Goal: Task Accomplishment & Management: Use online tool/utility

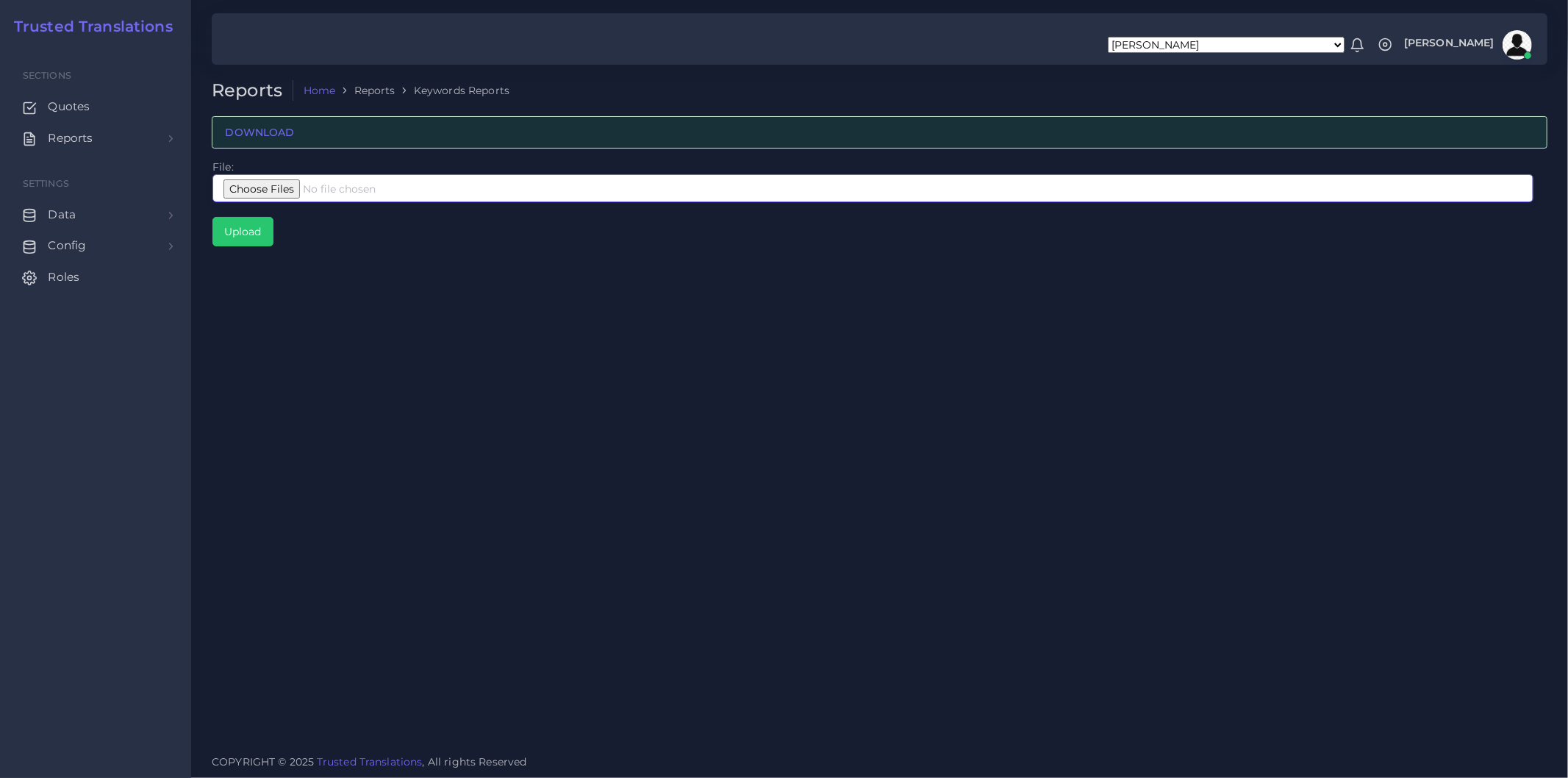
click at [321, 186] on input "file" at bounding box center [873, 188] width 1321 height 28
type input "C:\fakepath\Google Interpreters Corto.xlsx"
click at [253, 235] on input "Upload" at bounding box center [242, 231] width 60 height 28
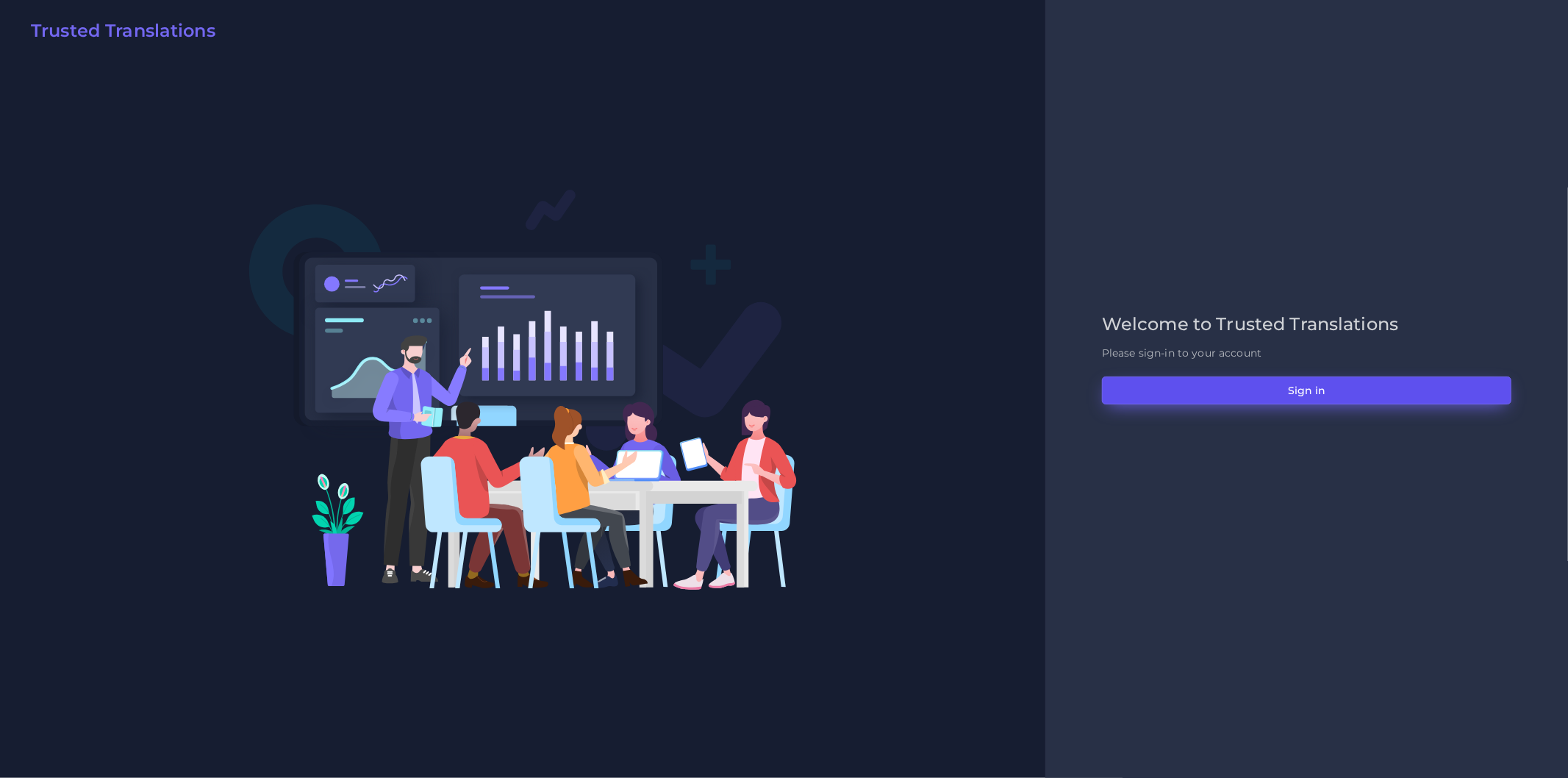
click at [1236, 391] on button "Sign in" at bounding box center [1307, 390] width 410 height 28
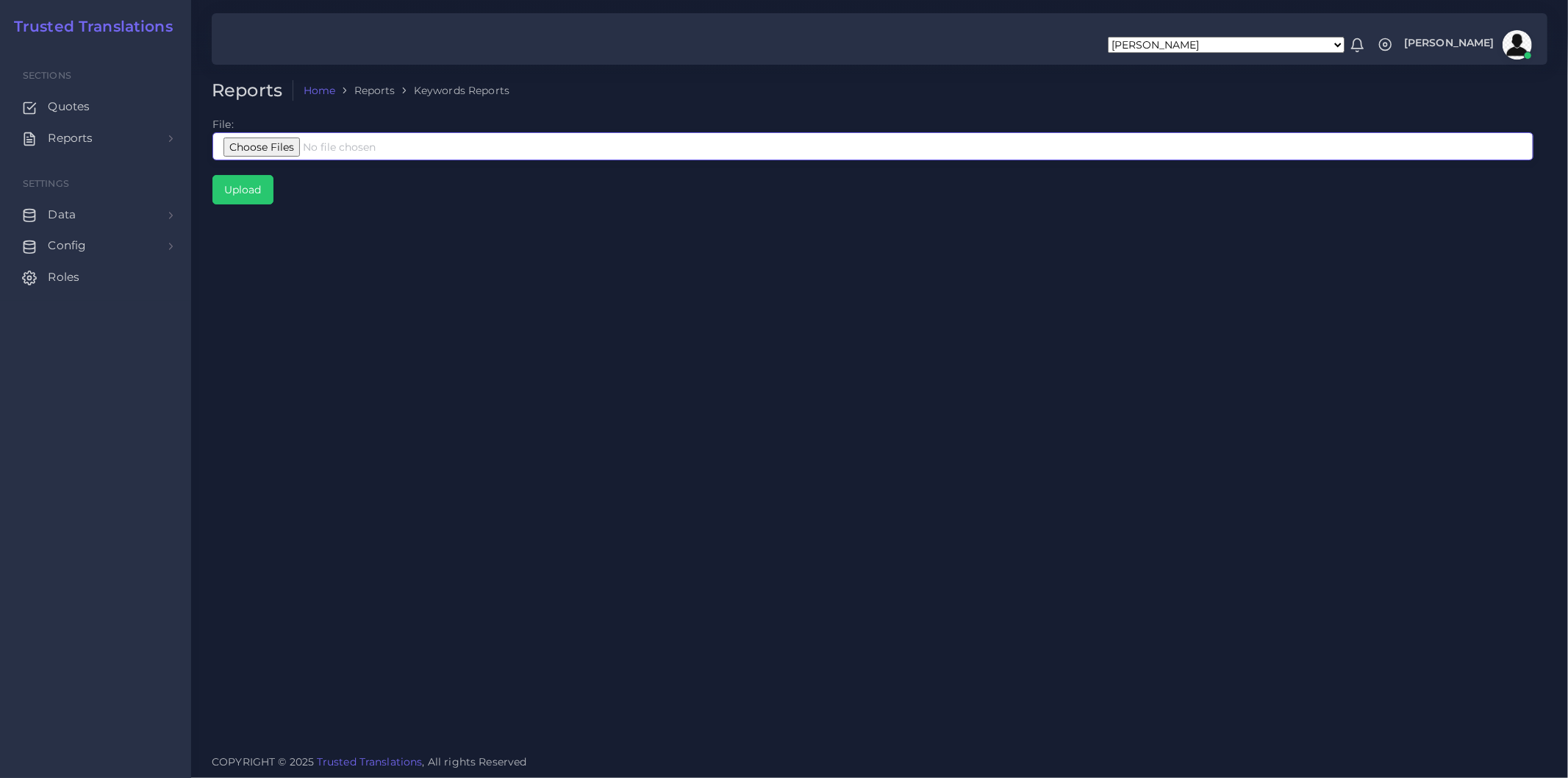
click at [839, 147] on input "file" at bounding box center [873, 146] width 1321 height 28
click at [450, 145] on input "file" at bounding box center [873, 146] width 1321 height 28
type input "C:\fakepath\Google Interpreters Corto.xlsx"
click at [408, 235] on div "Reports Home Reports Keywords Reports File: Upload" at bounding box center [879, 371] width 1377 height 743
click at [253, 187] on input "Upload" at bounding box center [242, 189] width 60 height 28
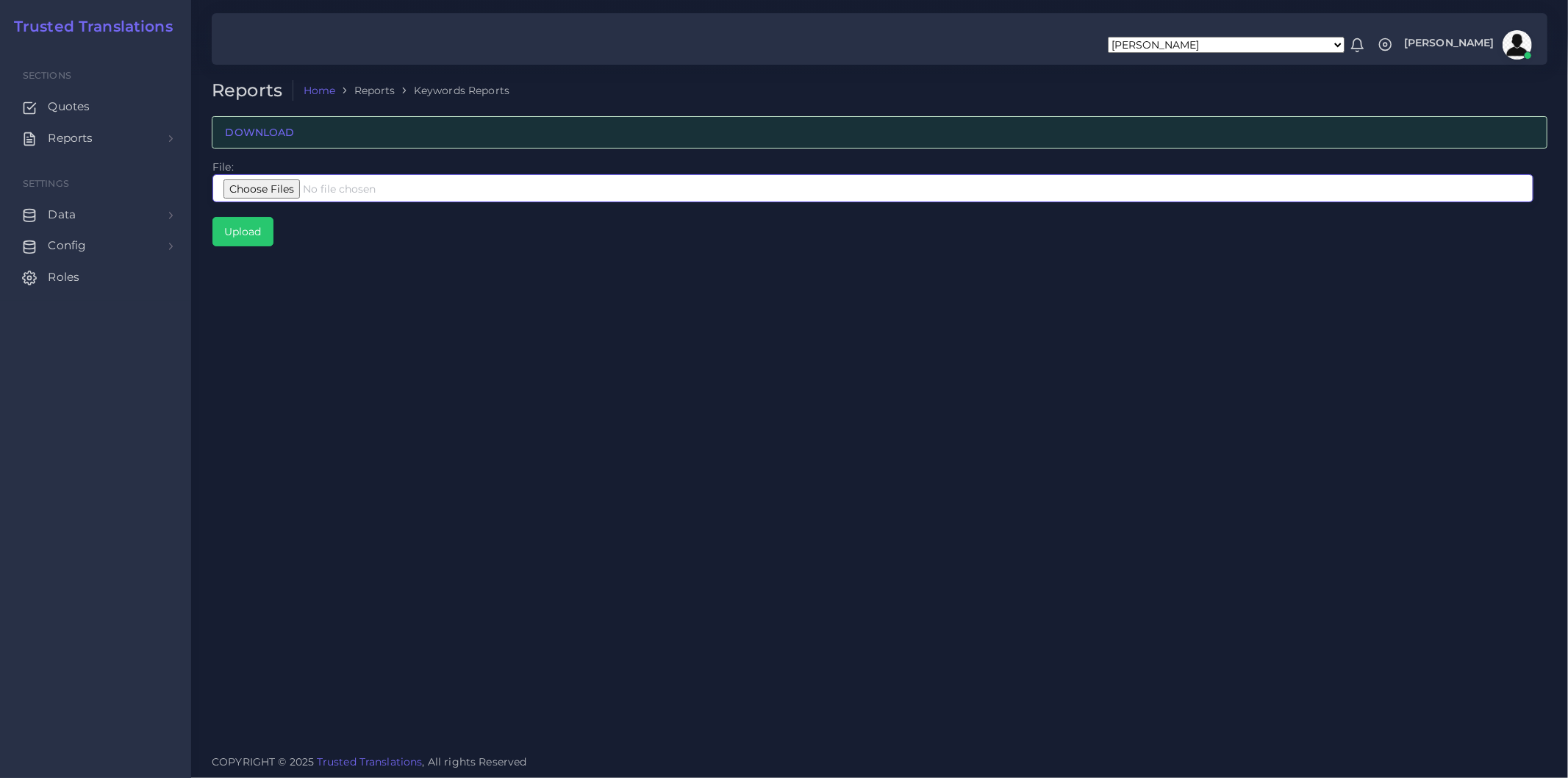
click at [371, 195] on input "file" at bounding box center [873, 188] width 1321 height 28
type input "C:\fakepath\Google Interpreters Corto.xlsx"
click at [242, 235] on input "Upload" at bounding box center [242, 231] width 60 height 28
